Goal: Browse casually

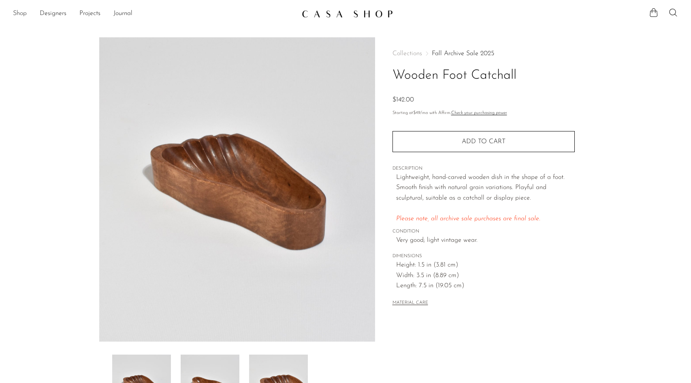
click at [20, 16] on link "Shop" at bounding box center [20, 14] width 14 height 11
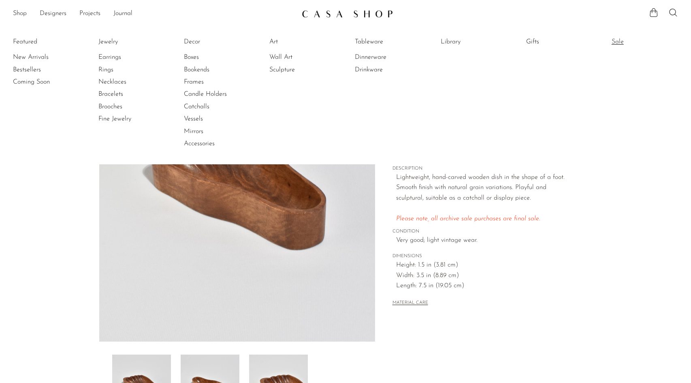
click at [626, 41] on link "Sale" at bounding box center [642, 41] width 61 height 9
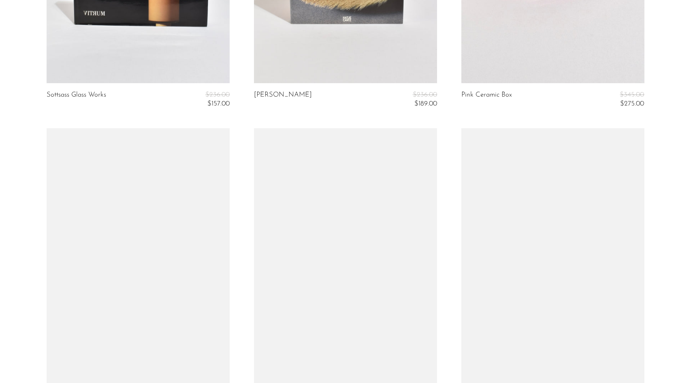
scroll to position [1861, 0]
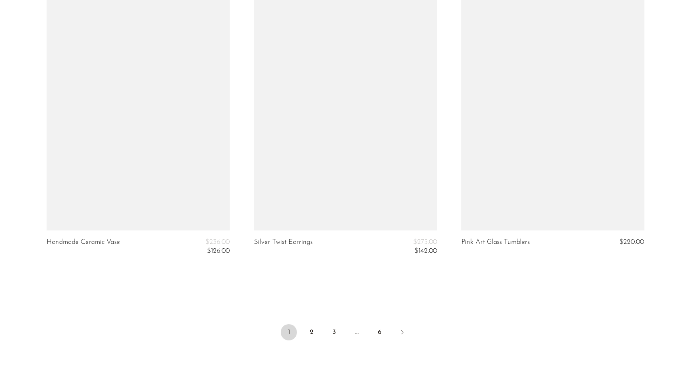
scroll to position [3397, 0]
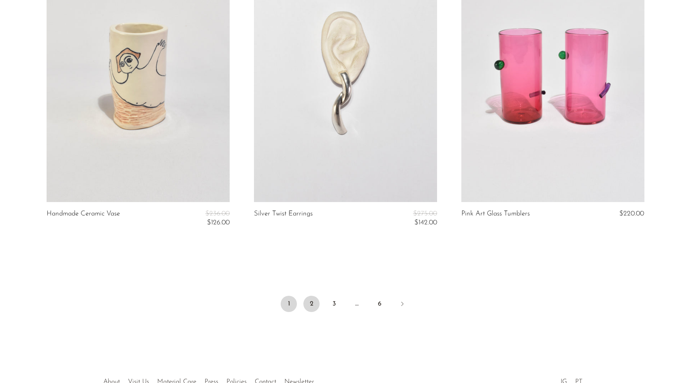
click at [310, 308] on link "2" at bounding box center [312, 303] width 16 height 16
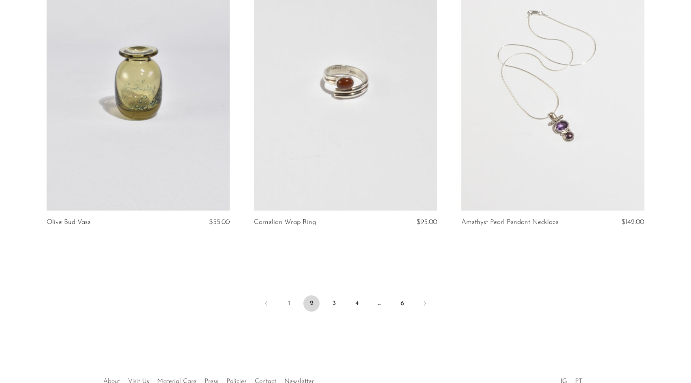
scroll to position [3450, 0]
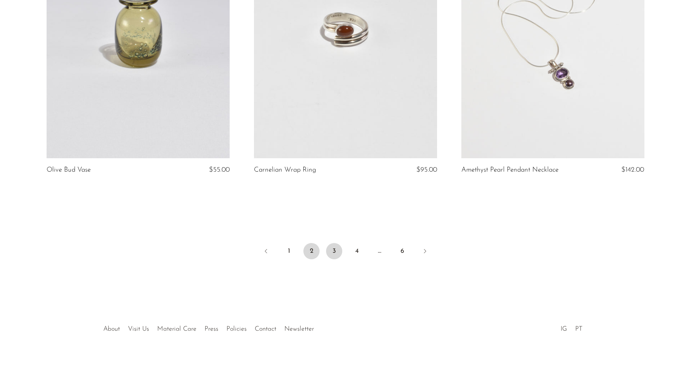
click at [333, 249] on link "3" at bounding box center [334, 251] width 16 height 16
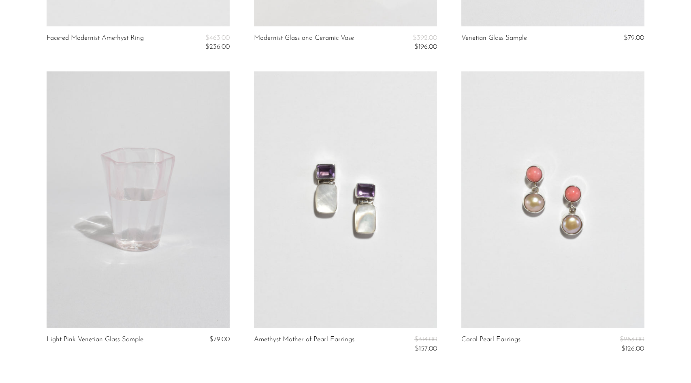
scroll to position [3459, 0]
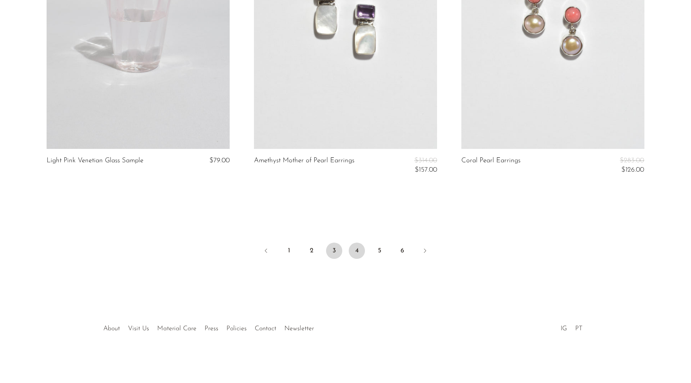
click at [355, 251] on link "4" at bounding box center [357, 250] width 16 height 16
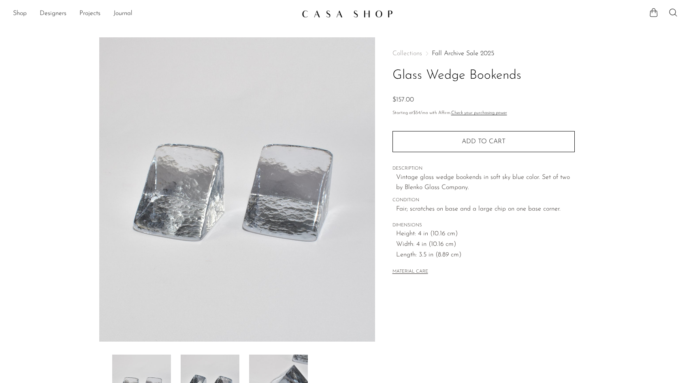
click at [643, 128] on section "Glass Wedge Bookends $157.00" at bounding box center [345, 228] width 691 height 382
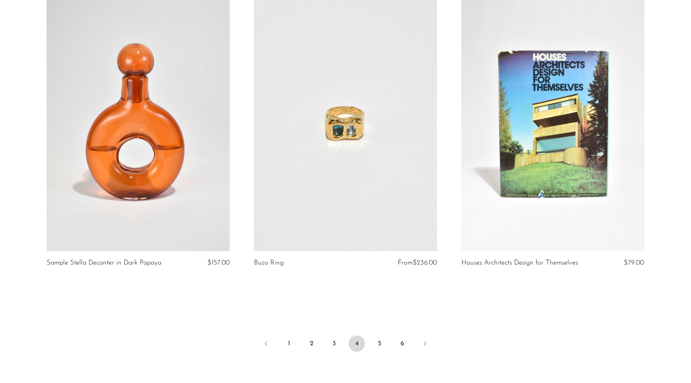
scroll to position [3473, 0]
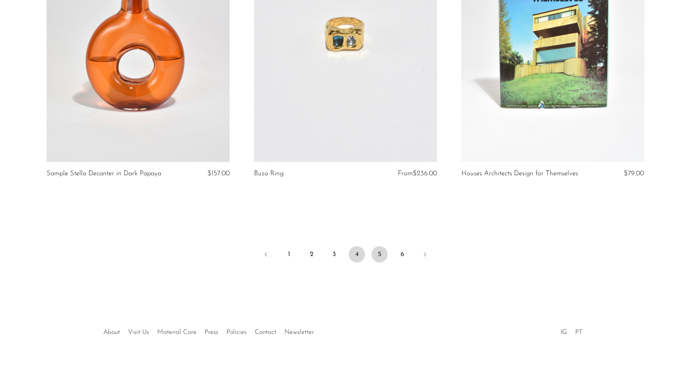
click at [380, 260] on link "5" at bounding box center [380, 254] width 16 height 16
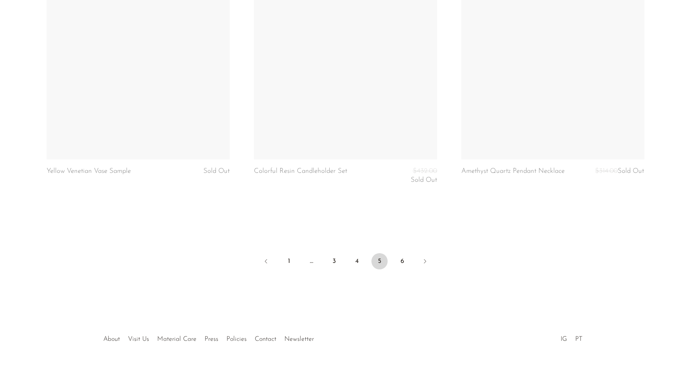
scroll to position [3468, 0]
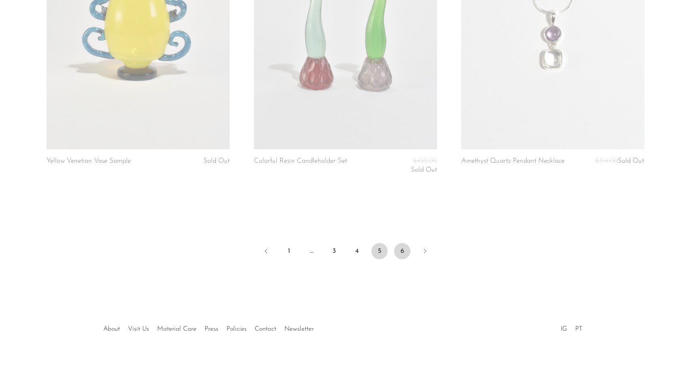
click at [402, 253] on link "6" at bounding box center [402, 251] width 16 height 16
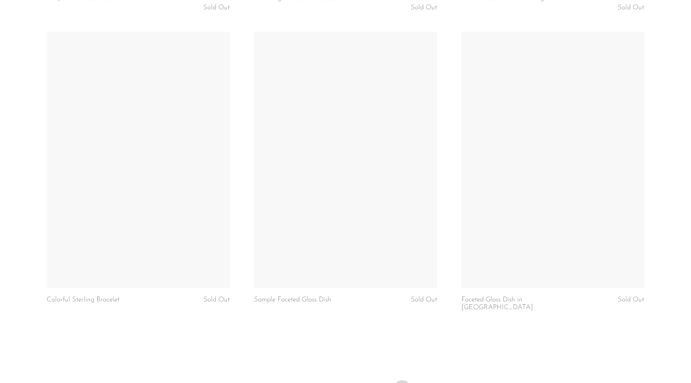
scroll to position [3144, 0]
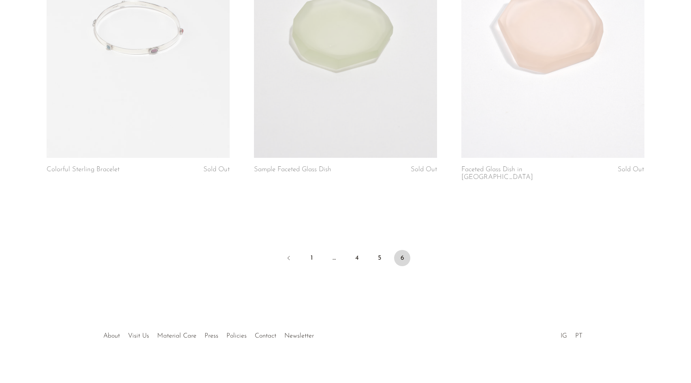
click at [562, 332] on link "IG" at bounding box center [564, 335] width 6 height 6
